Goal: Task Accomplishment & Management: Manage account settings

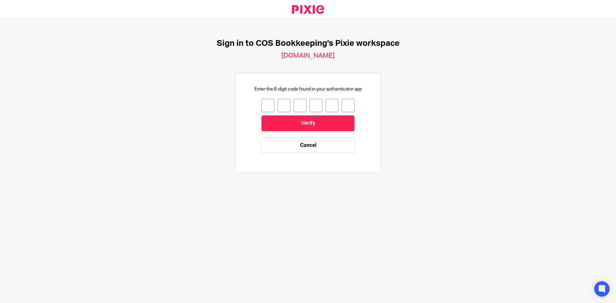
click at [262, 106] on input "number" at bounding box center [268, 105] width 13 height 13
type input "3"
type input "0"
type input "7"
type input "2"
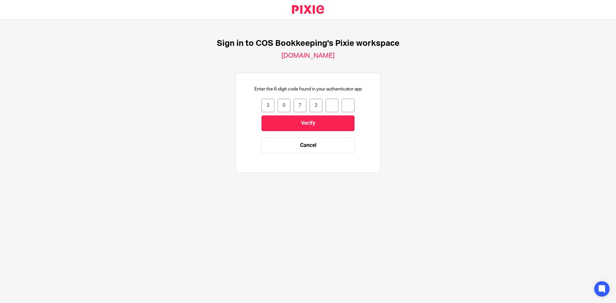
type input "7"
type input "9"
click at [297, 123] on input "Verify" at bounding box center [308, 124] width 93 height 16
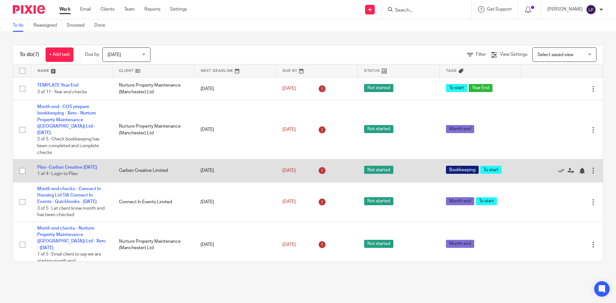
drag, startPoint x: 547, startPoint y: 167, endPoint x: 401, endPoint y: 173, distance: 145.8
click at [558, 168] on icon at bounding box center [561, 171] width 6 height 6
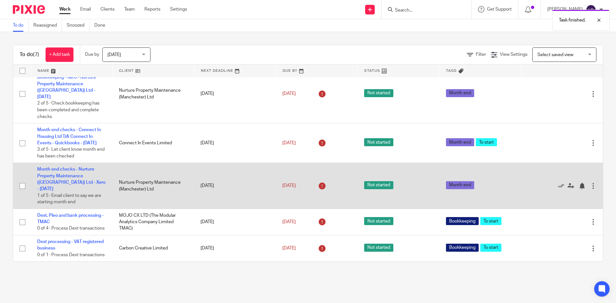
scroll to position [49, 0]
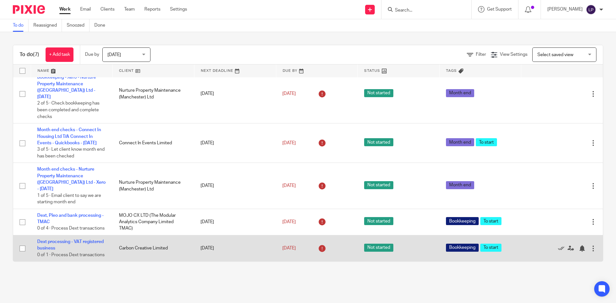
drag, startPoint x: 548, startPoint y: 244, endPoint x: 533, endPoint y: 242, distance: 15.2
click at [558, 245] on icon at bounding box center [561, 248] width 6 height 6
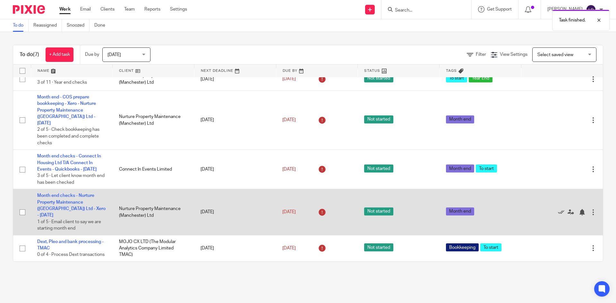
scroll to position [0, 0]
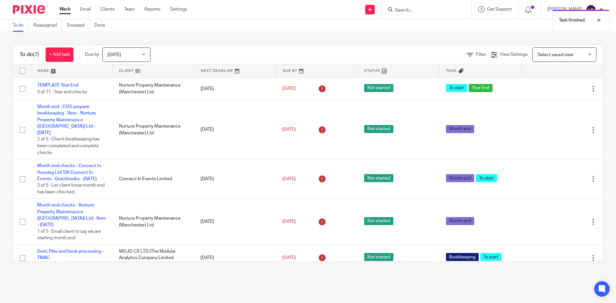
click at [146, 52] on div "Today Today" at bounding box center [126, 54] width 48 height 14
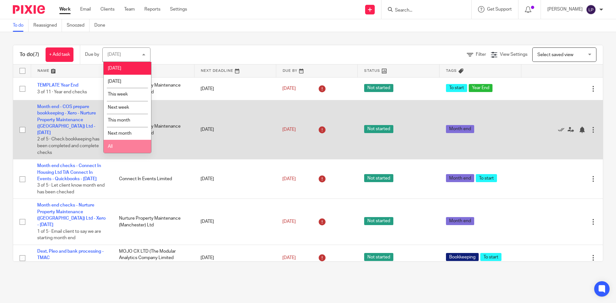
drag, startPoint x: 117, startPoint y: 145, endPoint x: 156, endPoint y: 122, distance: 45.2
click at [118, 144] on li "All" at bounding box center [127, 146] width 47 height 13
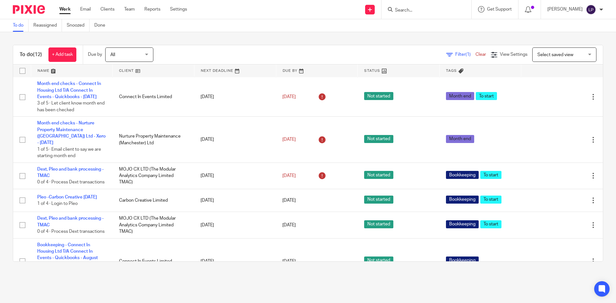
scroll to position [96, 0]
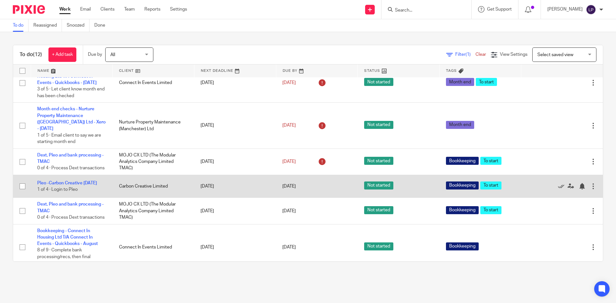
drag, startPoint x: 547, startPoint y: 195, endPoint x: 483, endPoint y: 192, distance: 63.3
click at [558, 190] on icon at bounding box center [561, 186] width 6 height 6
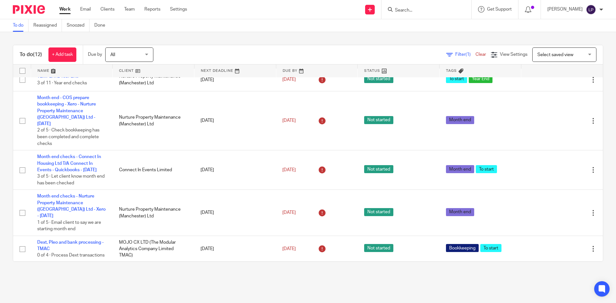
scroll to position [0, 0]
